Goal: Information Seeking & Learning: Find contact information

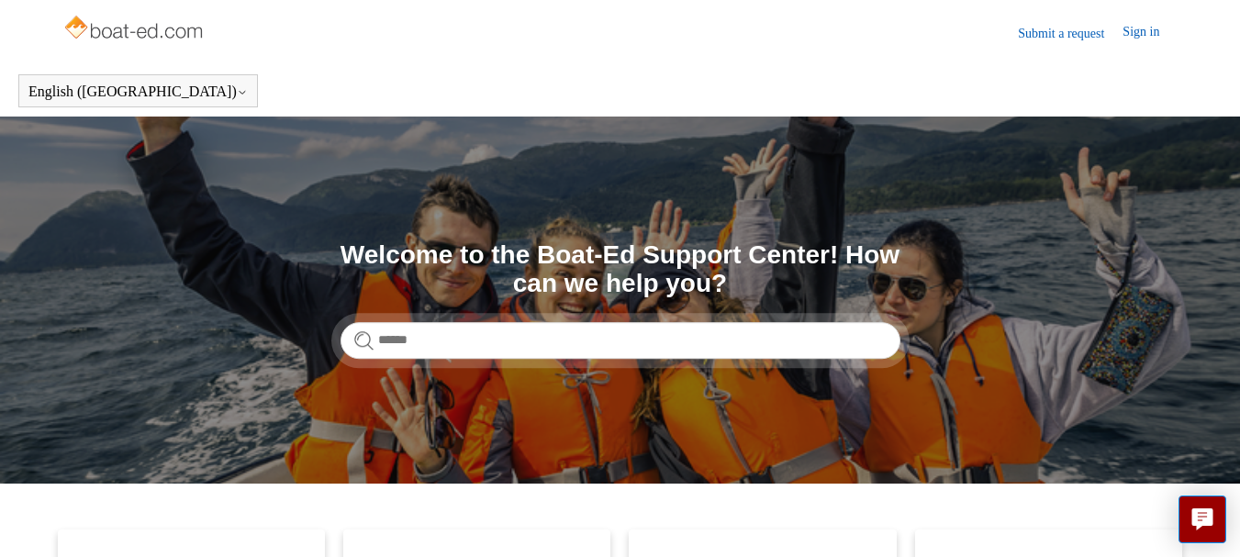
click at [1018, 38] on link "Submit a request" at bounding box center [1070, 33] width 105 height 19
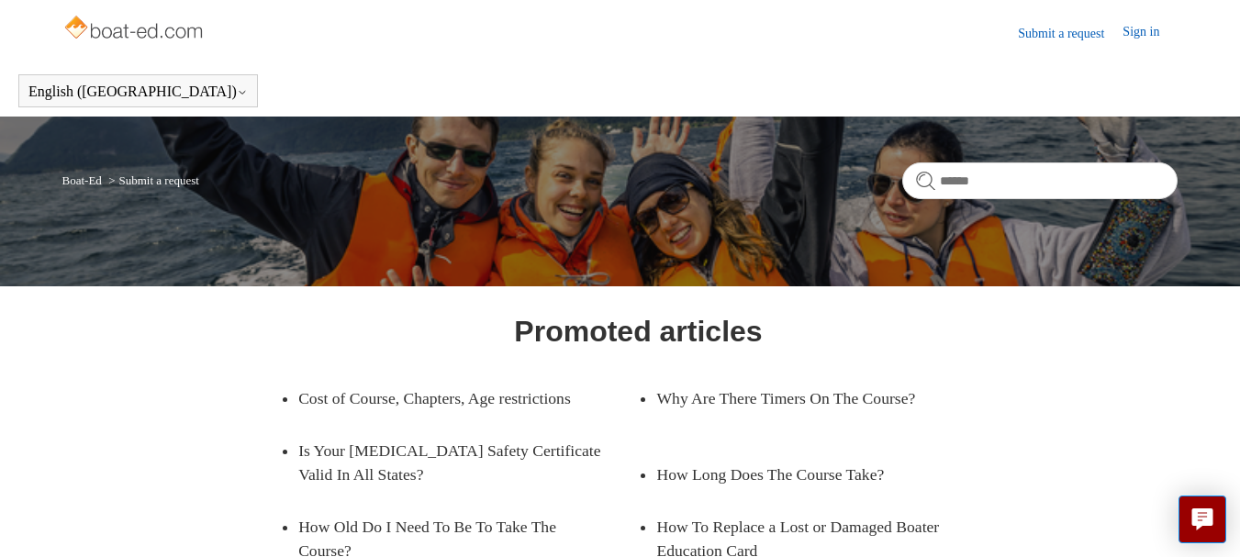
click at [1044, 30] on link "Submit a request" at bounding box center [1070, 33] width 105 height 19
click at [1135, 31] on link "Sign in" at bounding box center [1150, 33] width 55 height 22
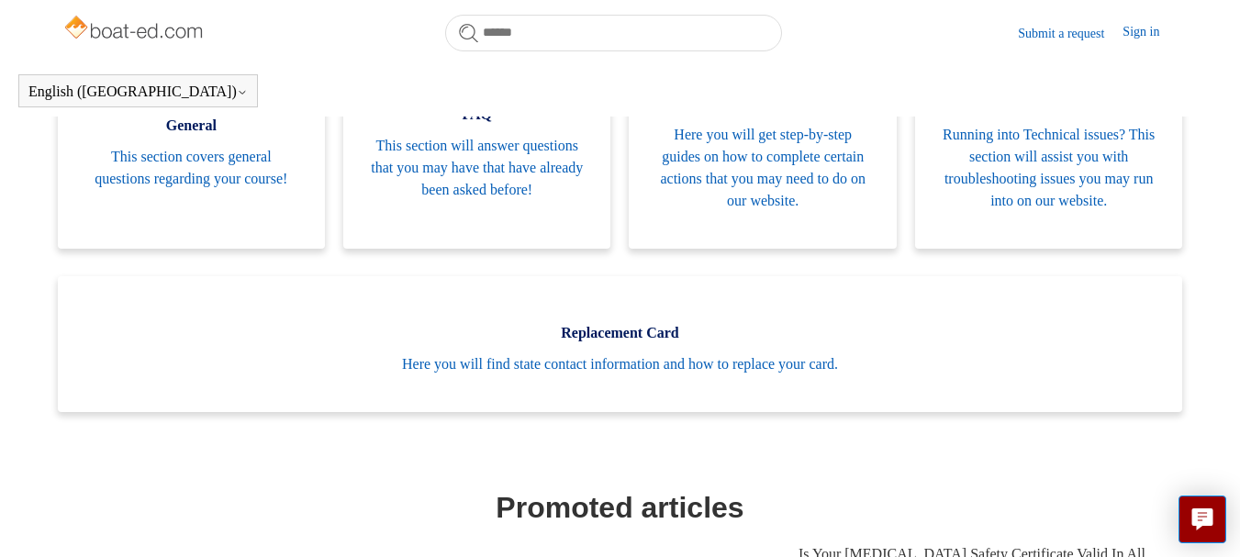
scroll to position [499, 0]
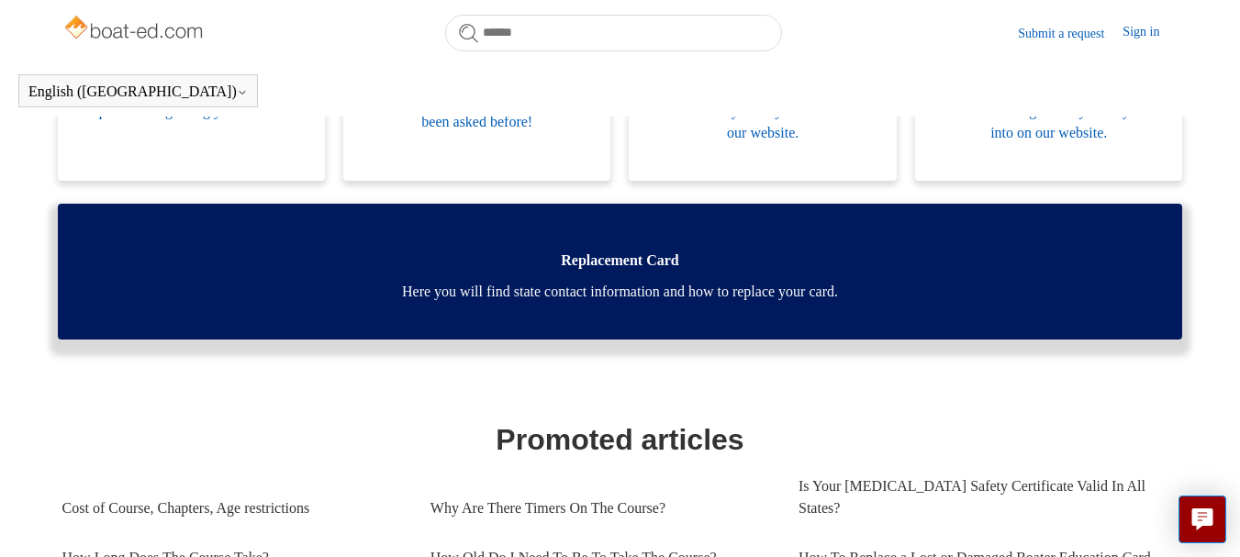
click at [631, 265] on span "Replacement Card" at bounding box center [620, 261] width 1070 height 22
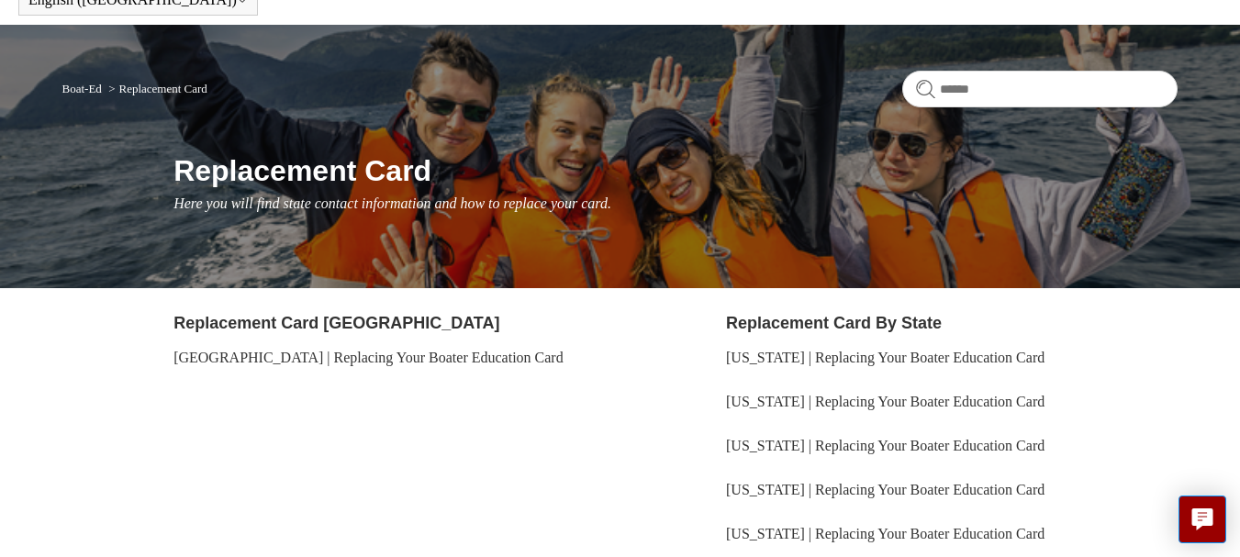
scroll to position [184, 0]
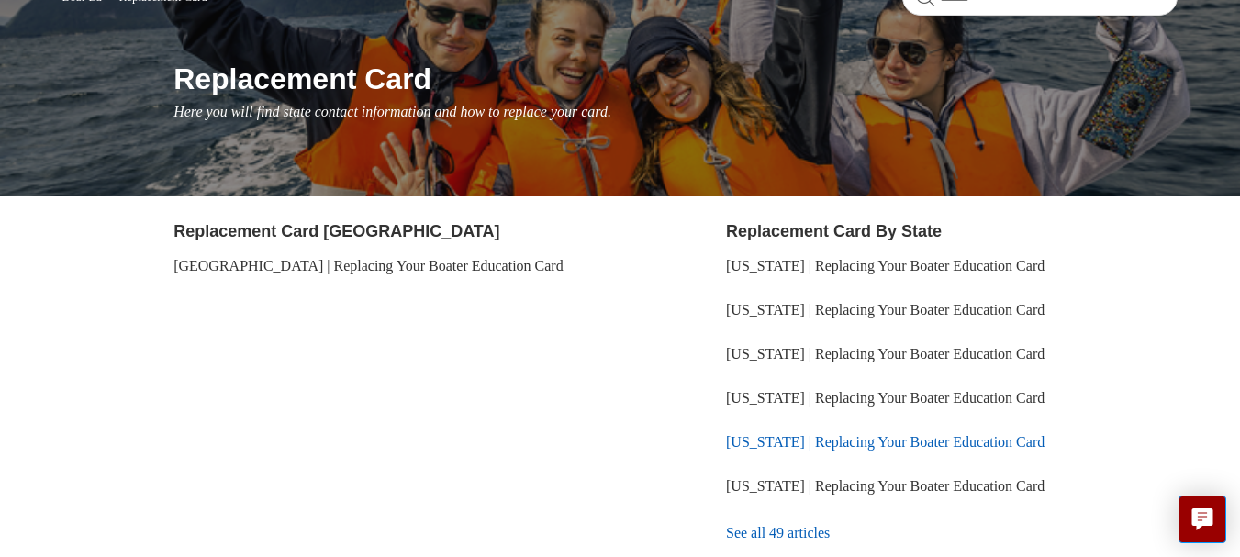
click at [765, 448] on link "[US_STATE] | Replacing Your Boater Education Card" at bounding box center [885, 442] width 319 height 16
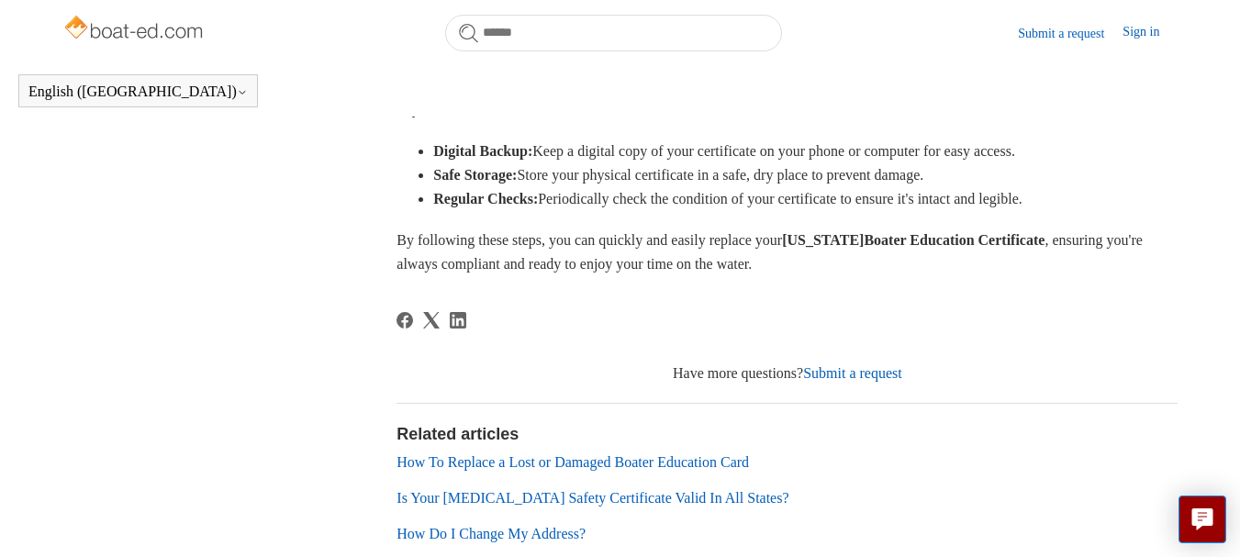
scroll to position [1073, 0]
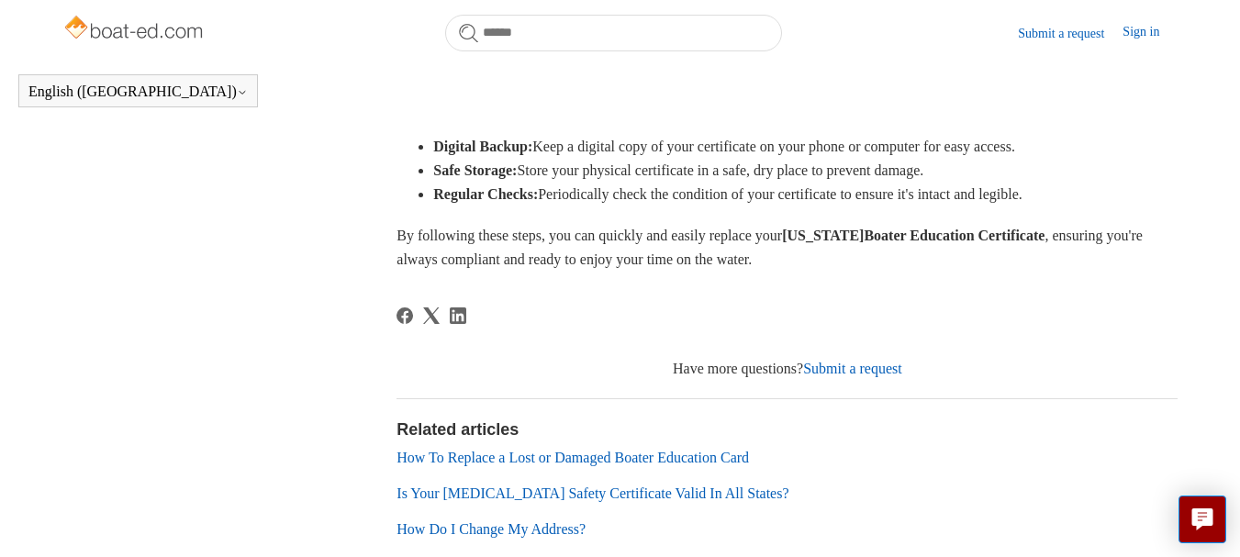
click at [845, 369] on link "Submit a request" at bounding box center [852, 369] width 99 height 16
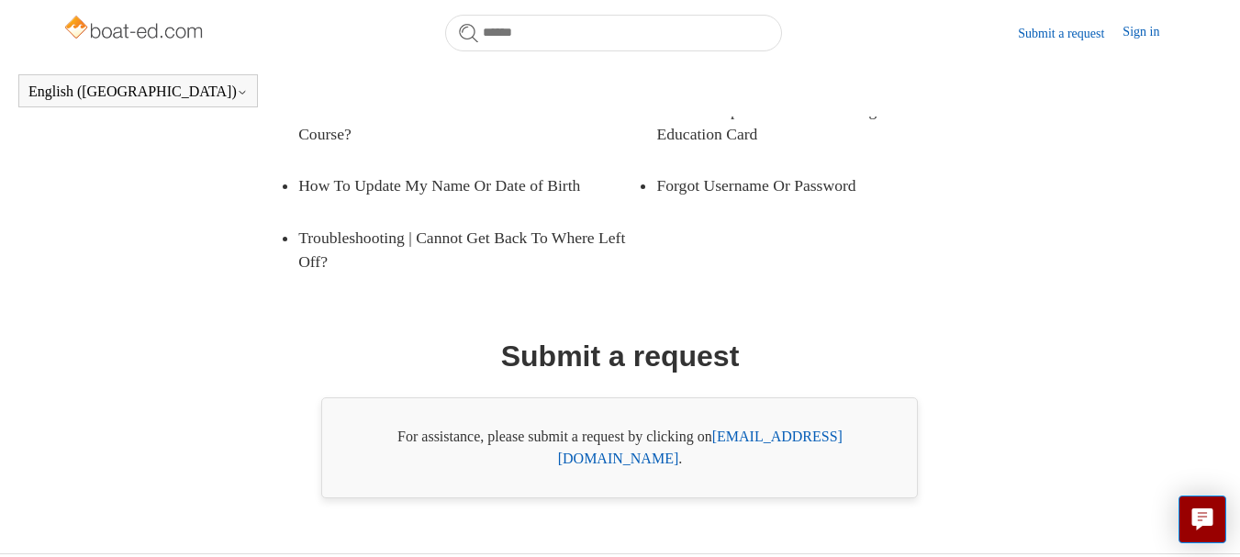
scroll to position [381, 0]
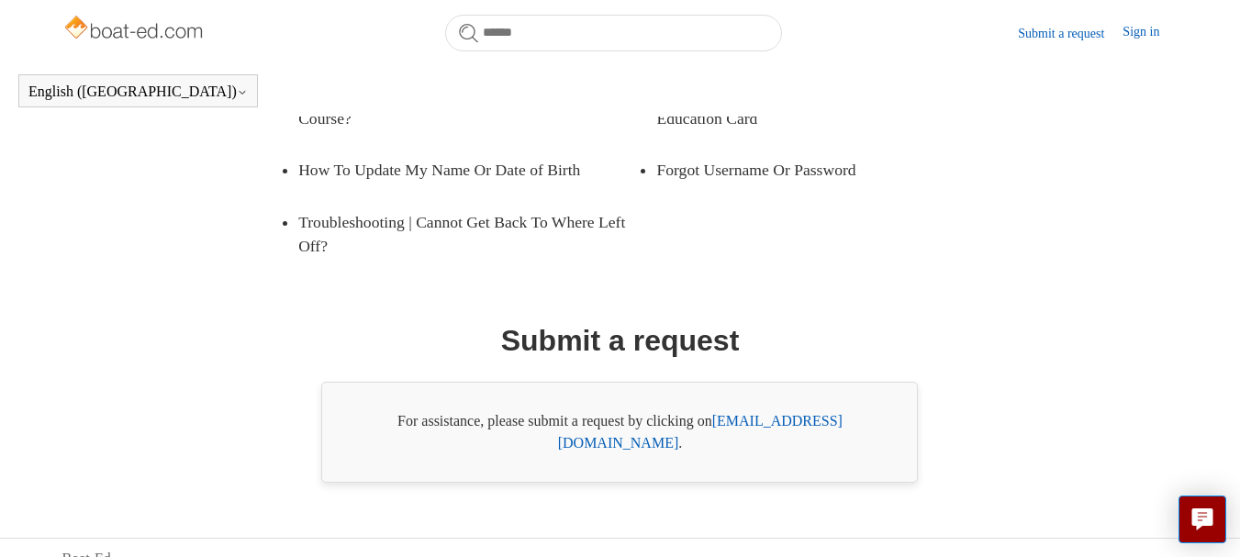
click at [804, 419] on link "support@boat-ed.com" at bounding box center [700, 432] width 285 height 38
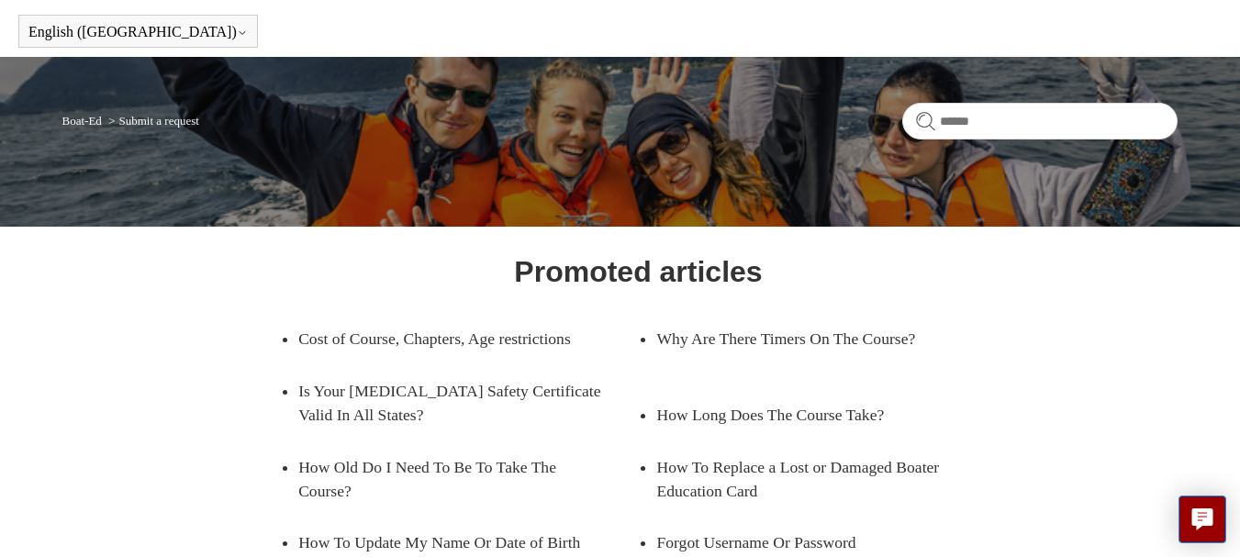
scroll to position [92, 0]
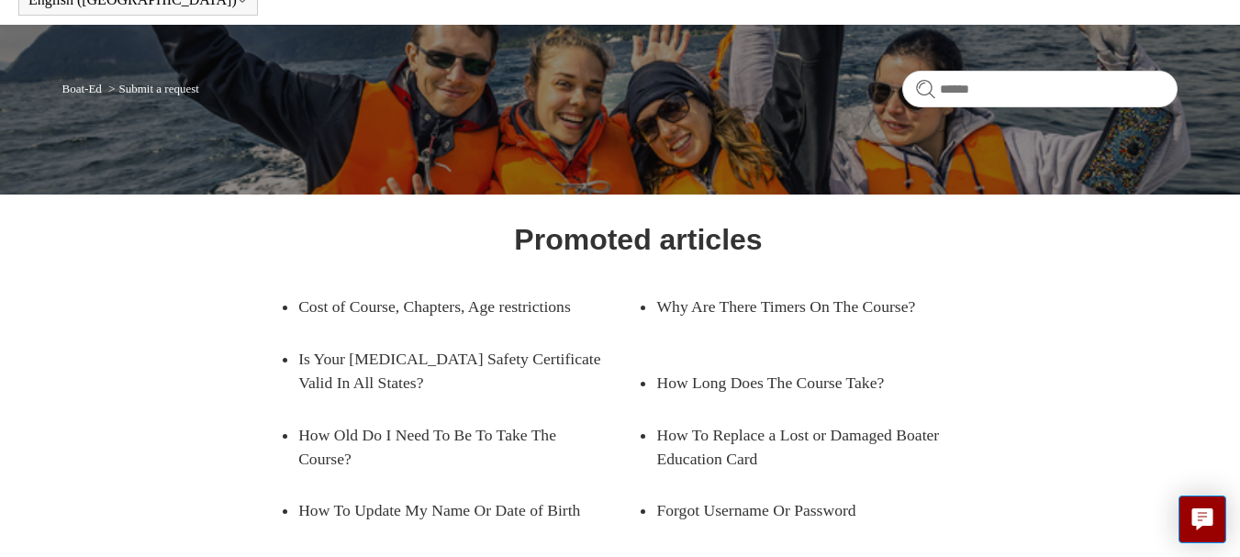
click at [78, 89] on link "Boat-Ed" at bounding box center [81, 89] width 39 height 14
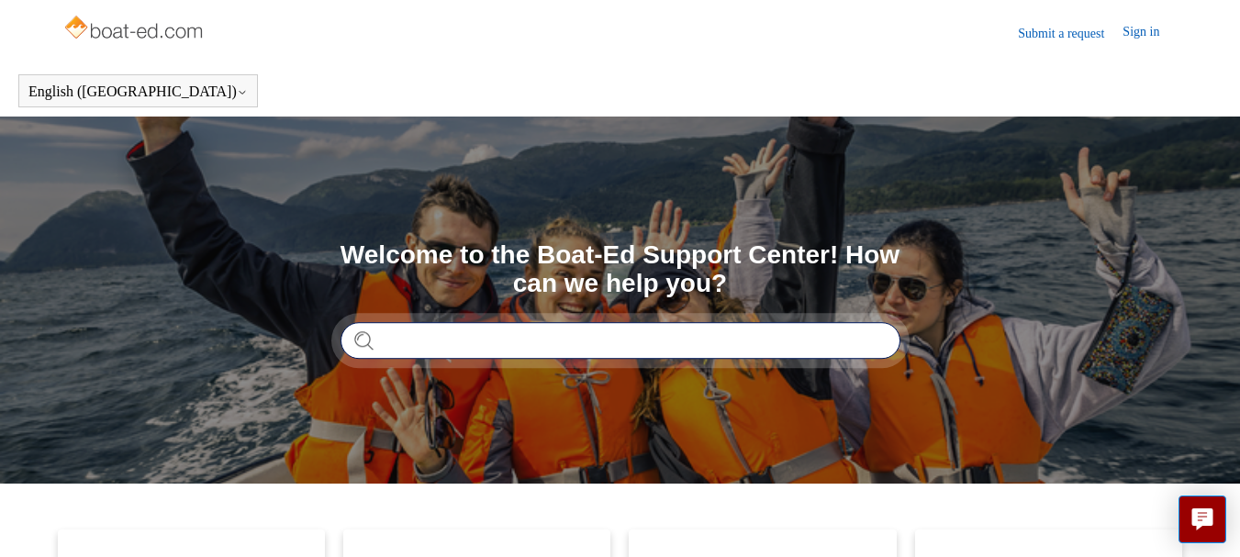
click at [403, 349] on input "Search" at bounding box center [621, 340] width 560 height 37
type input "**********"
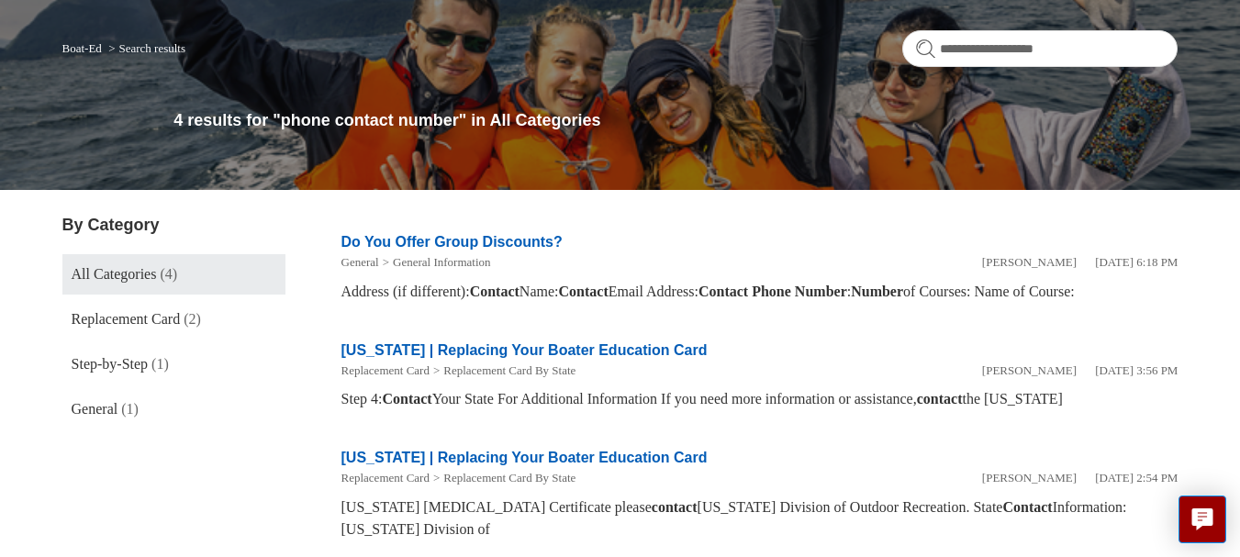
scroll to position [89, 0]
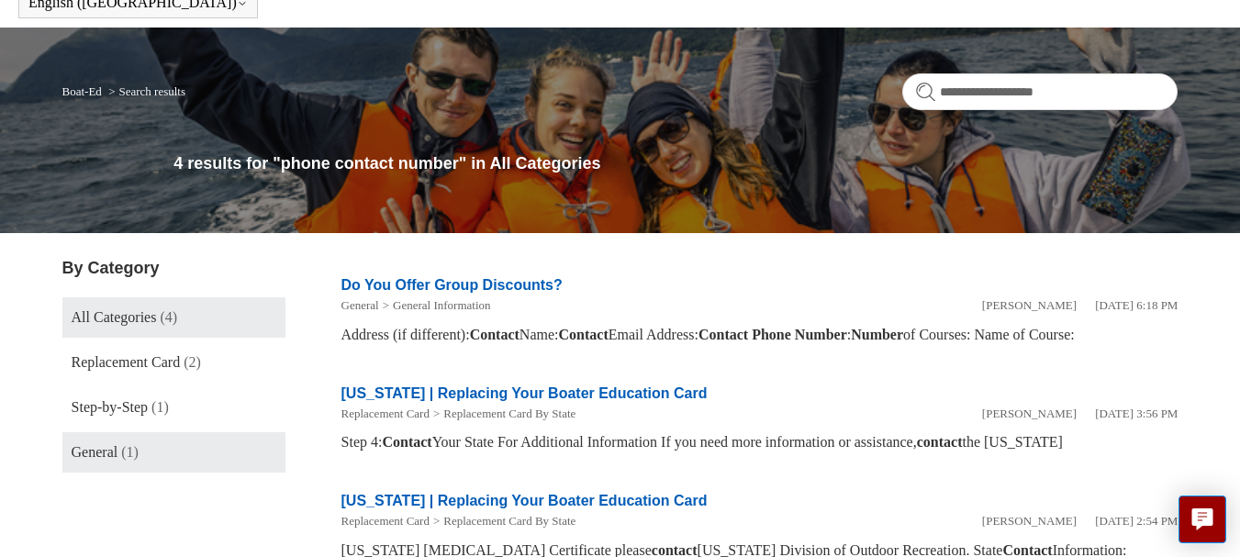
click at [126, 453] on span "(1)" at bounding box center [129, 452] width 17 height 16
